Goal: Task Accomplishment & Management: Use online tool/utility

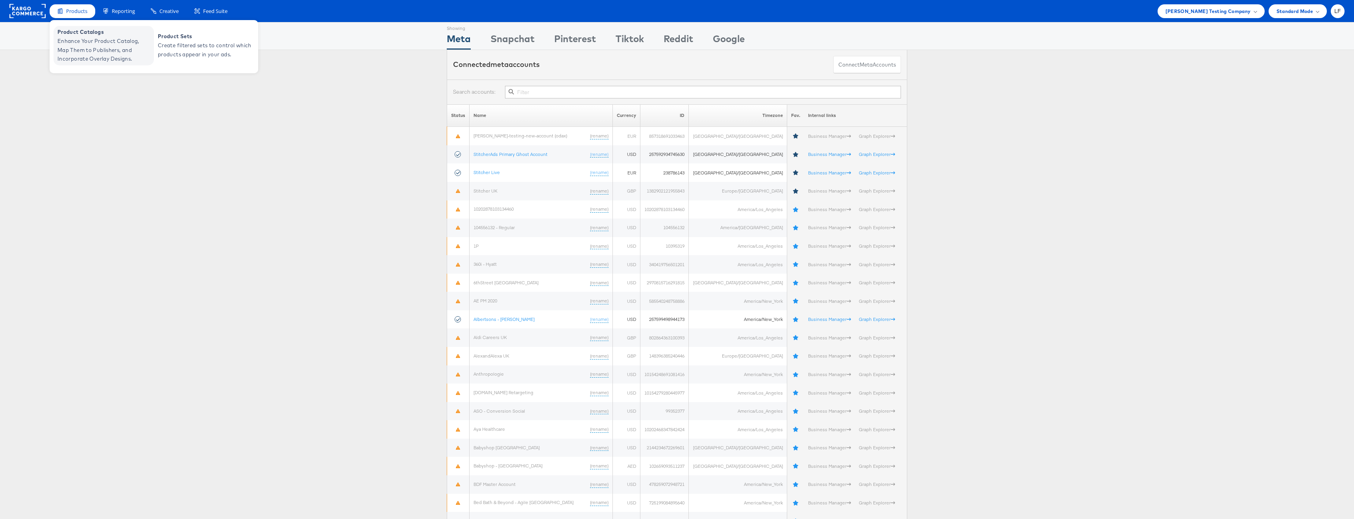
click at [77, 33] on span "Product Catalogs" at bounding box center [104, 32] width 94 height 9
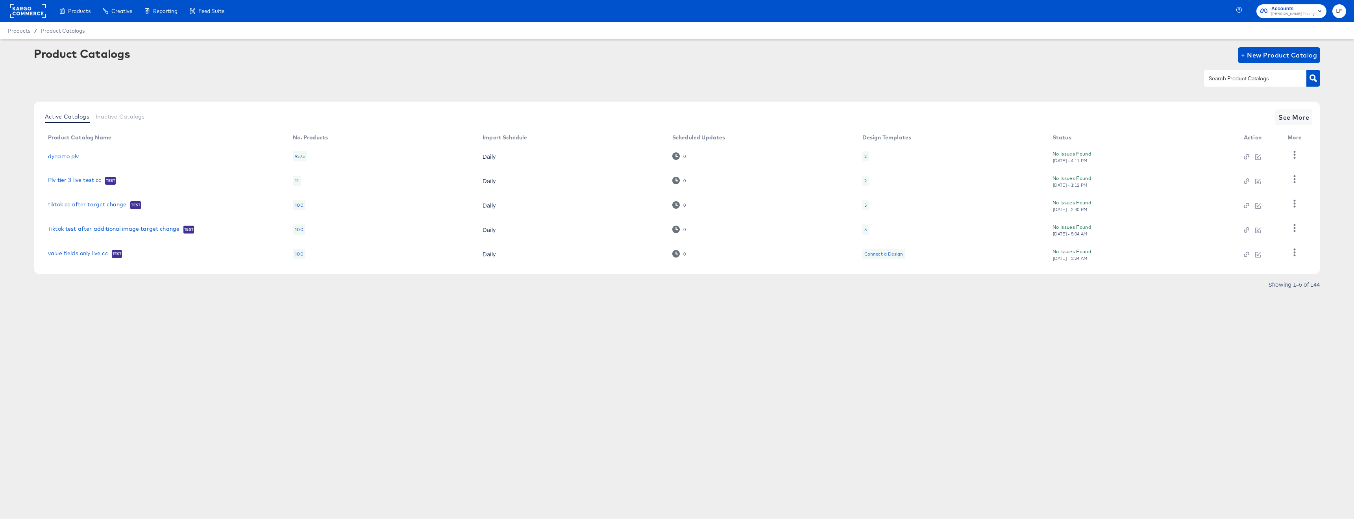
click at [70, 155] on link "dynamo plv" at bounding box center [63, 156] width 31 height 6
click at [88, 251] on link "value fields only live cc" at bounding box center [78, 254] width 60 height 8
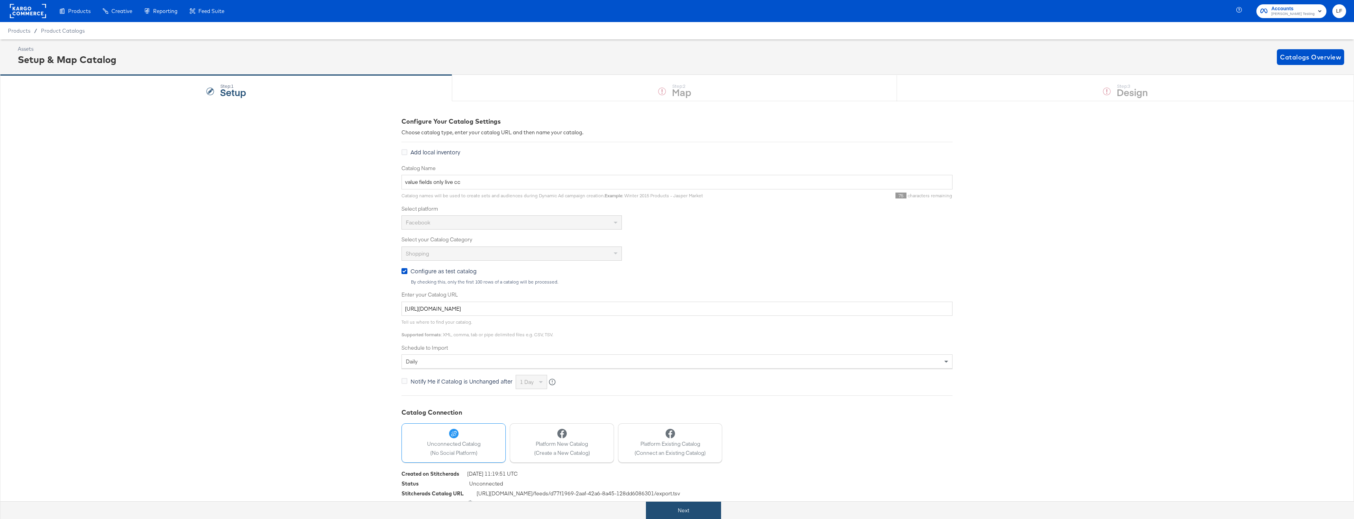
click at [685, 510] on button "Next" at bounding box center [683, 510] width 75 height 18
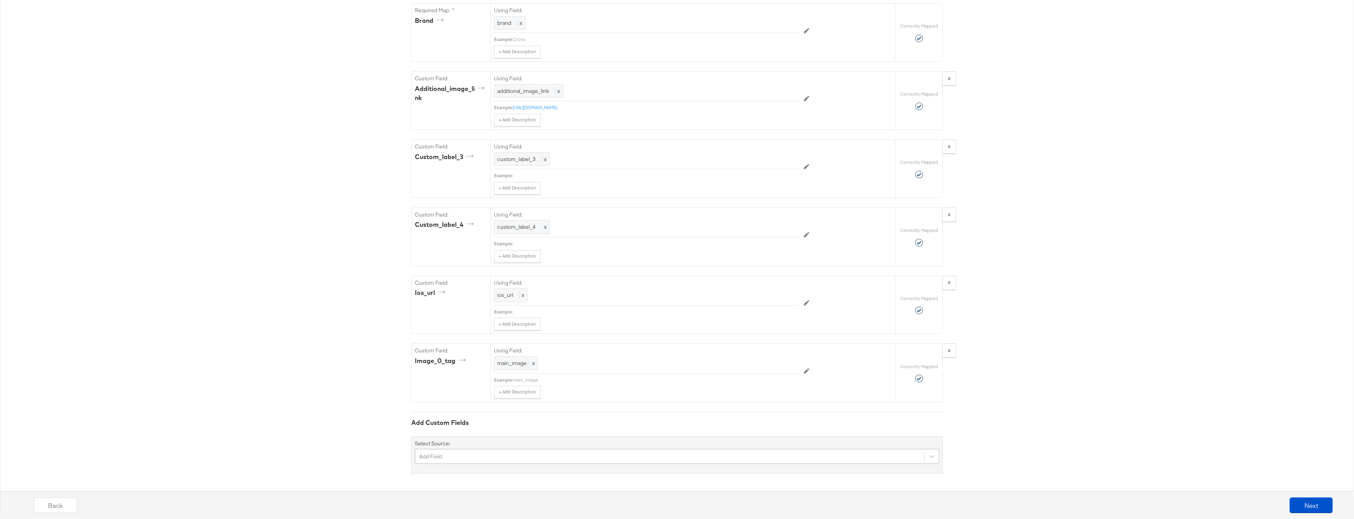
click at [546, 451] on div "Add Field" at bounding box center [677, 456] width 524 height 15
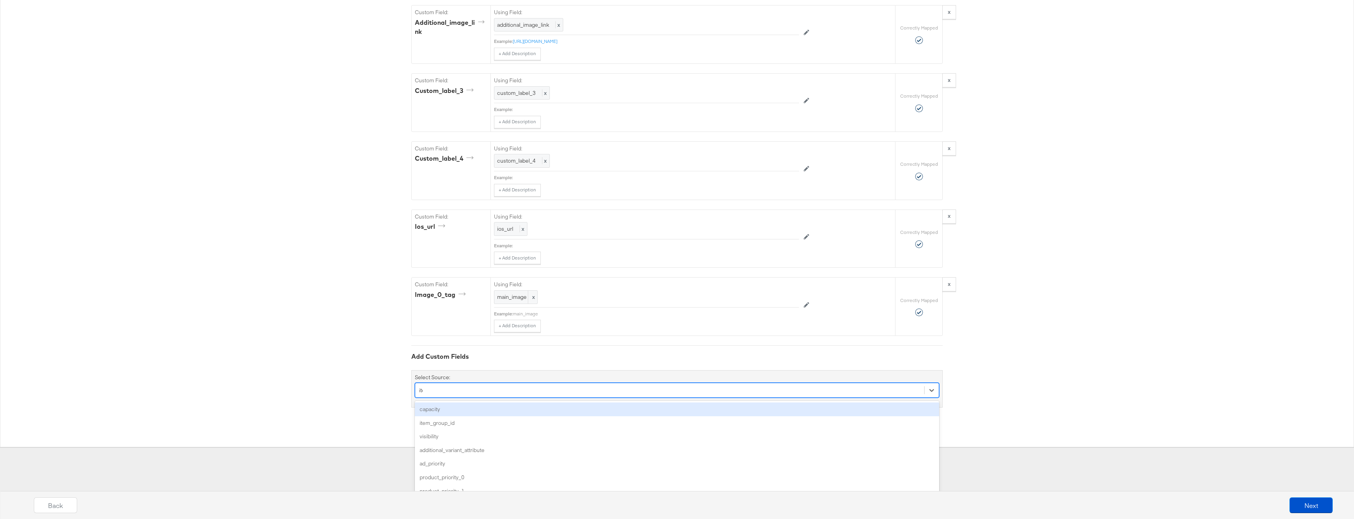
type input "item"
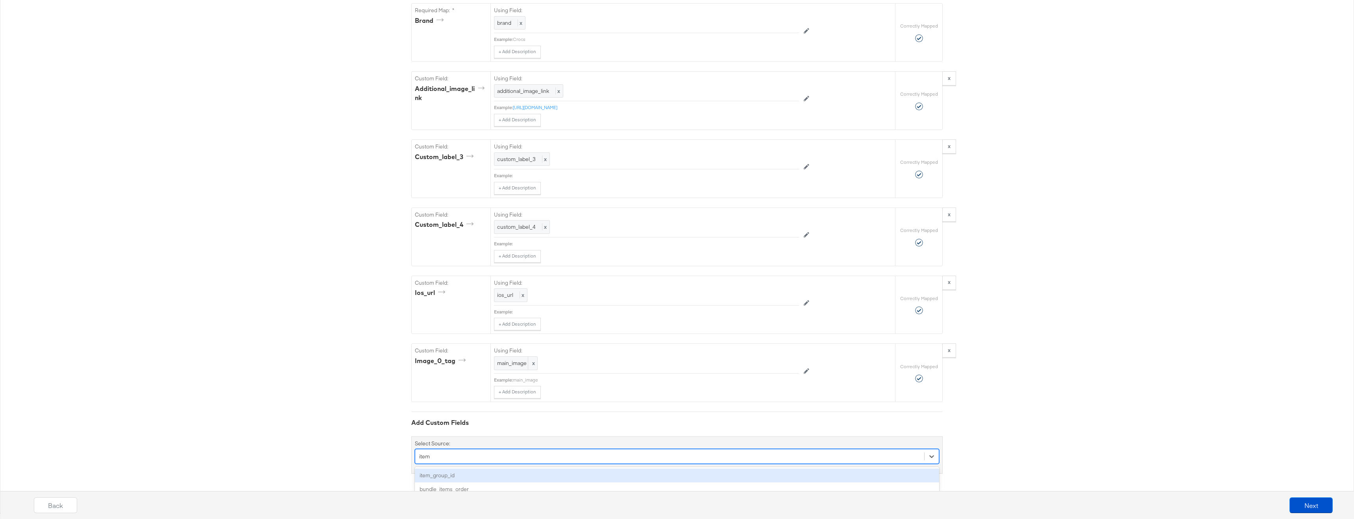
drag, startPoint x: 499, startPoint y: 471, endPoint x: 526, endPoint y: 471, distance: 26.4
click at [499, 471] on div "item_group_id" at bounding box center [677, 475] width 524 height 14
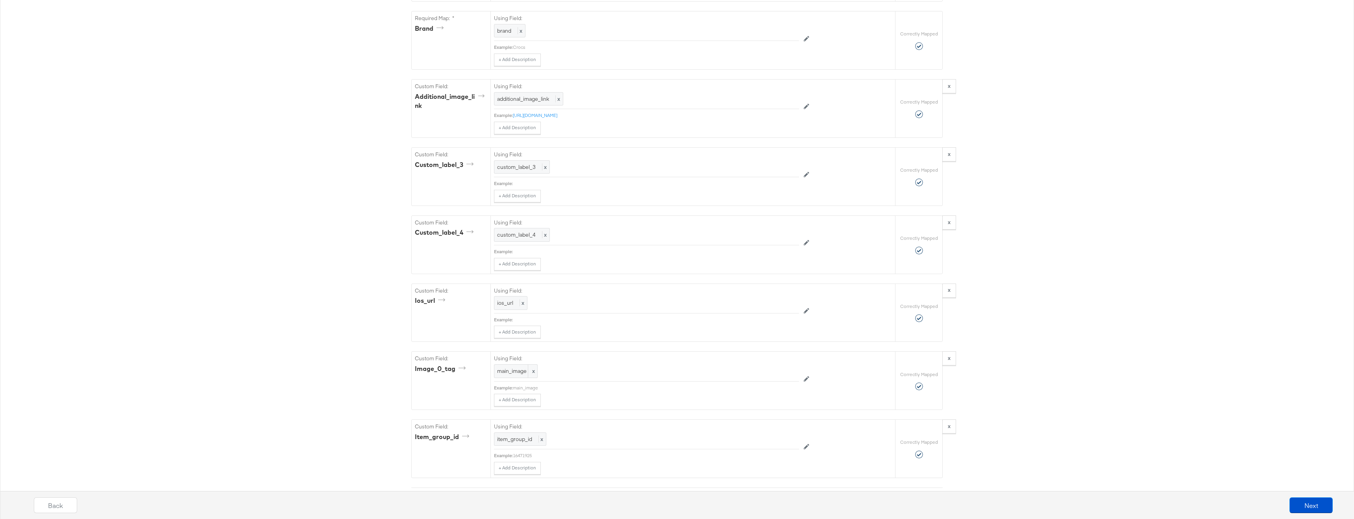
scroll to position [791, 0]
